Goal: Check status: Check status

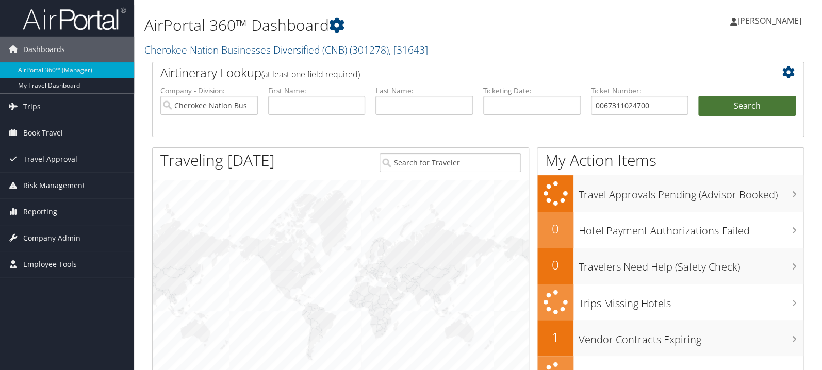
type input "0067311024700"
click at [710, 106] on button "Search" at bounding box center [748, 106] width 98 height 21
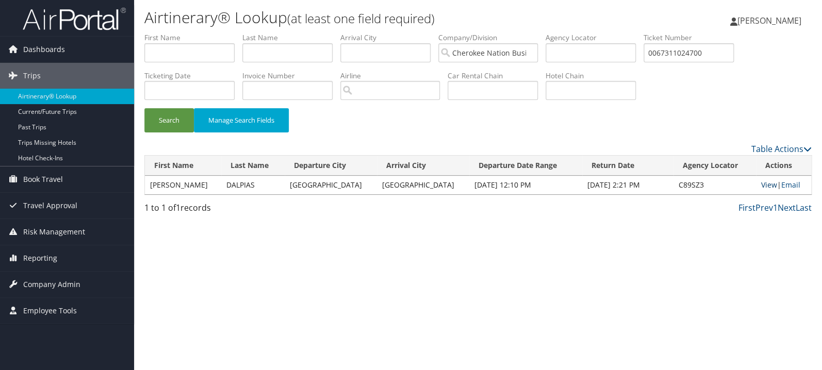
click at [761, 186] on link "View" at bounding box center [769, 185] width 16 height 10
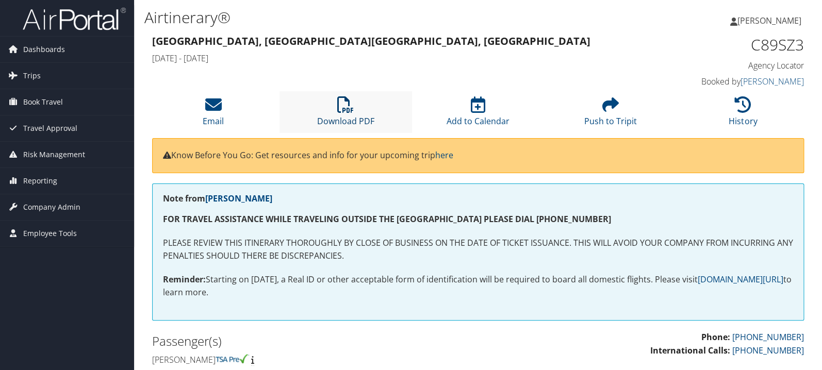
click at [341, 99] on icon at bounding box center [345, 104] width 17 height 17
